Goal: Transaction & Acquisition: Purchase product/service

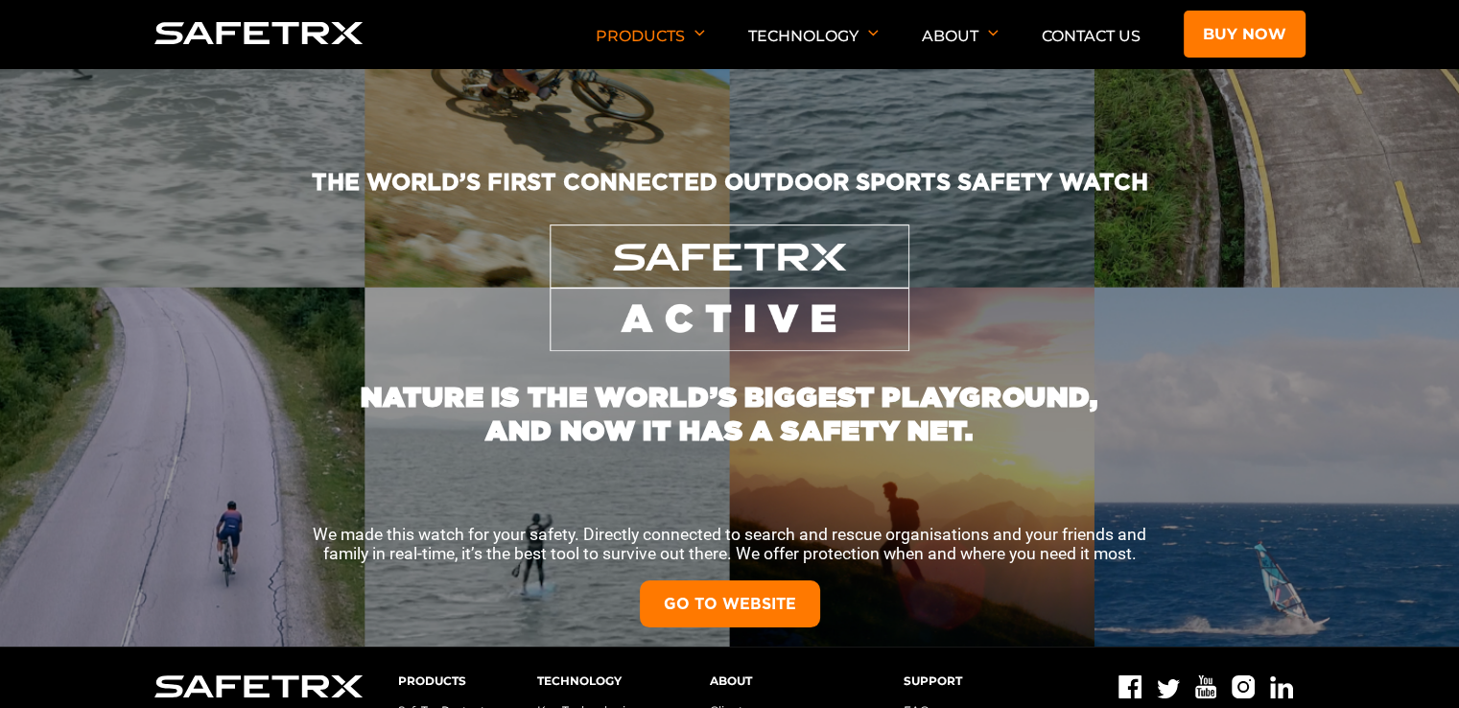
scroll to position [3, 0]
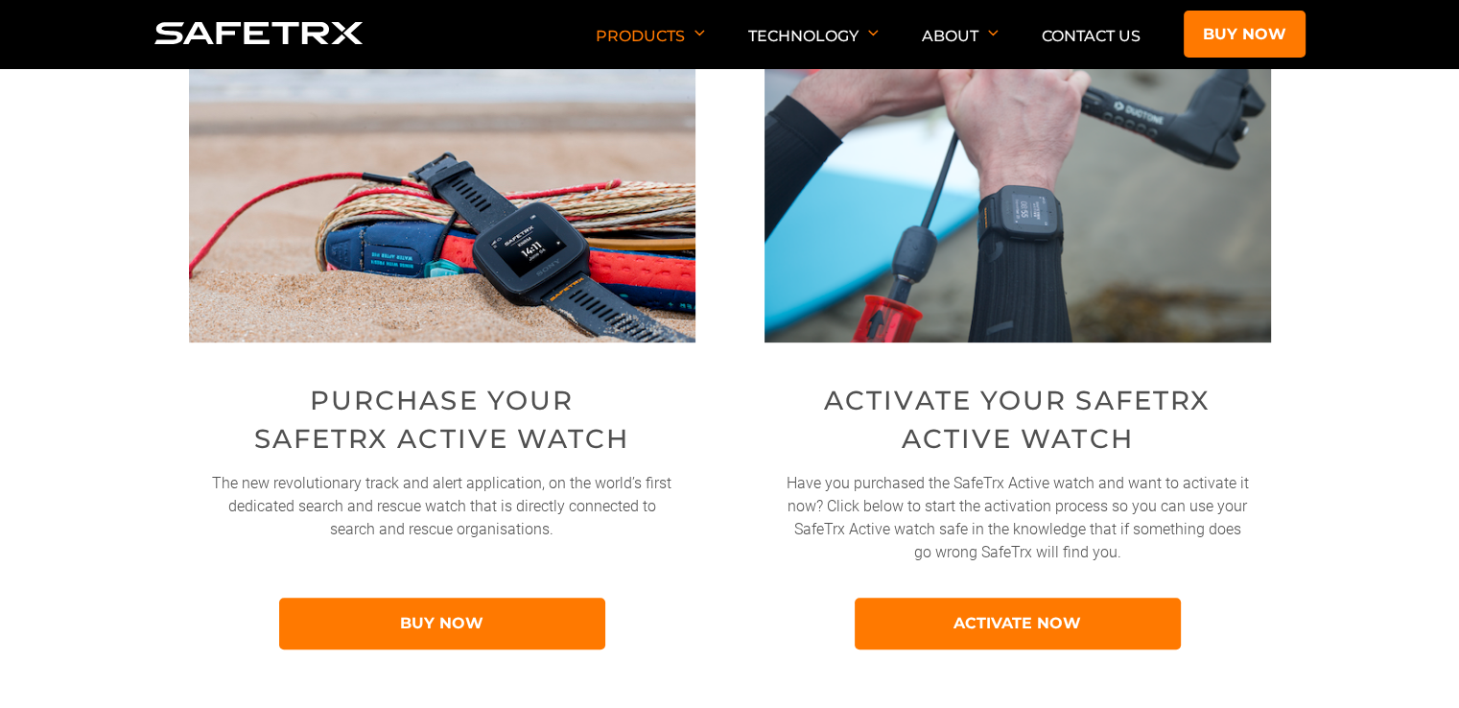
scroll to position [785, 0]
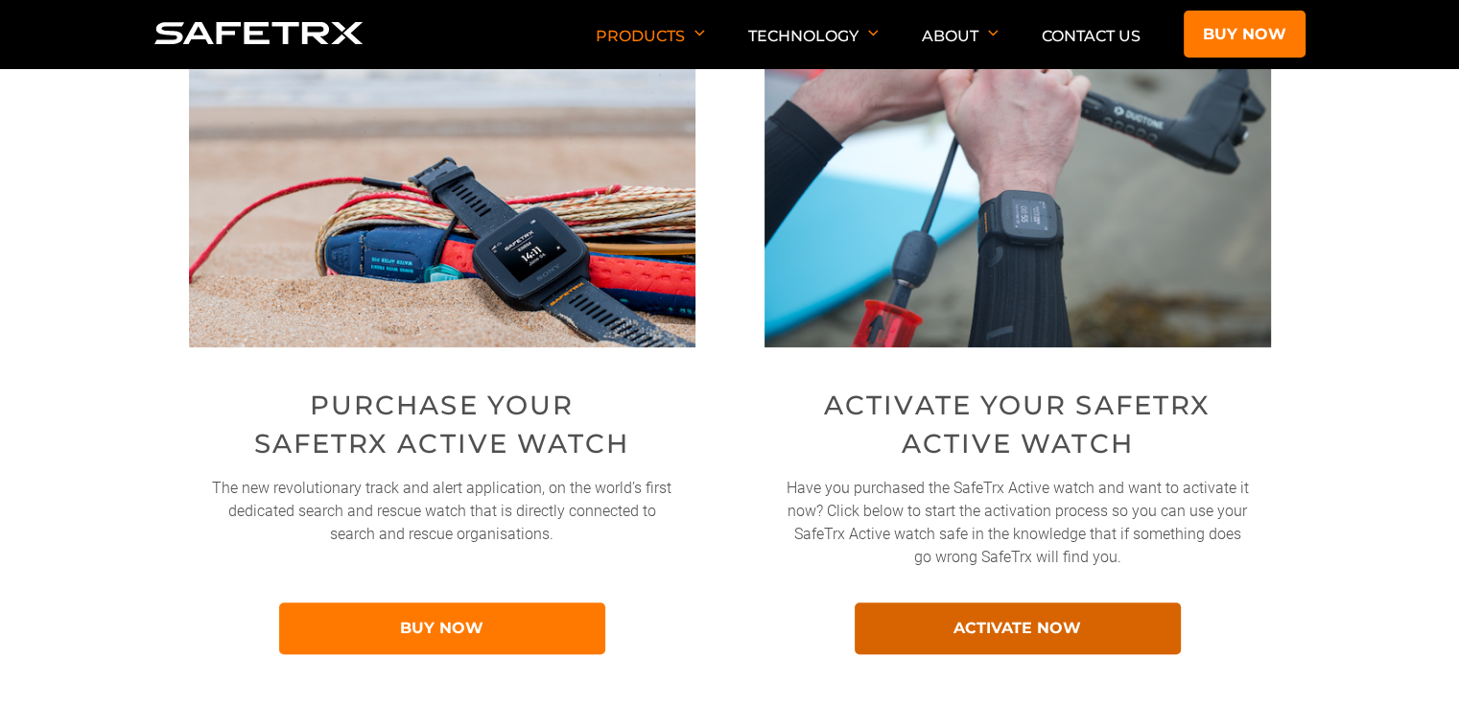
click at [1013, 626] on link "ACTIVATE NOW" at bounding box center [1017, 628] width 326 height 52
